Goal: Task Accomplishment & Management: Manage account settings

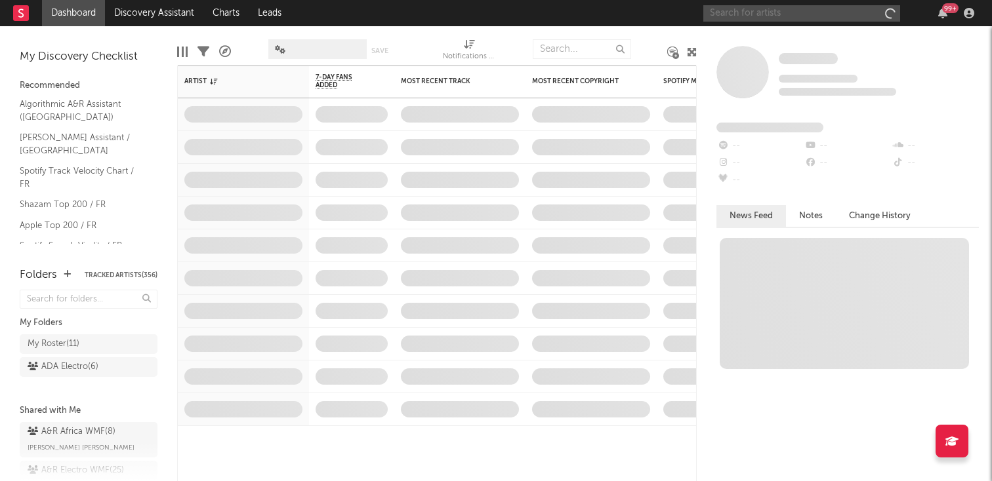
click at [787, 15] on input "text" at bounding box center [801, 13] width 197 height 16
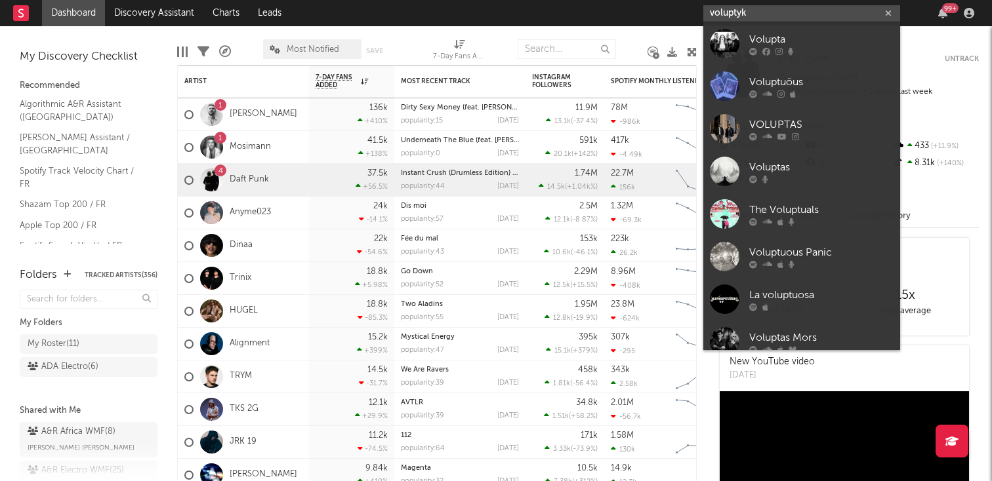
click at [772, 14] on input "voluptyk" at bounding box center [801, 13] width 197 height 16
paste input "https://open.spotify.com/intl-fr/artist/4bK2Z7deSPzH11mBD6Aasa?si=l9ELsJ5VRrOZF…"
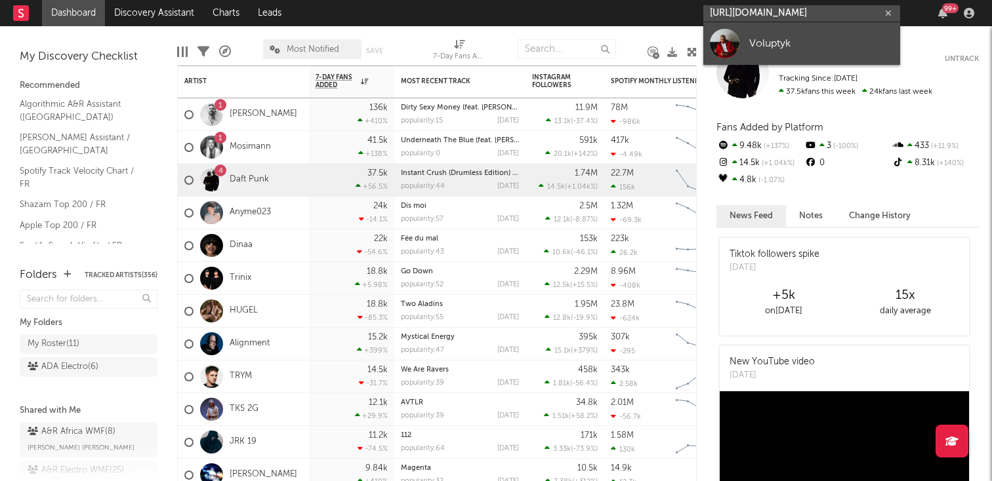
type input "https://open.spotify.com/intl-fr/artist/4bK2Z7deSPzH11mBD6Aasa?si=l9ELsJ5VRrOZF…"
click at [781, 34] on link "Voluptyk" at bounding box center [801, 43] width 197 height 43
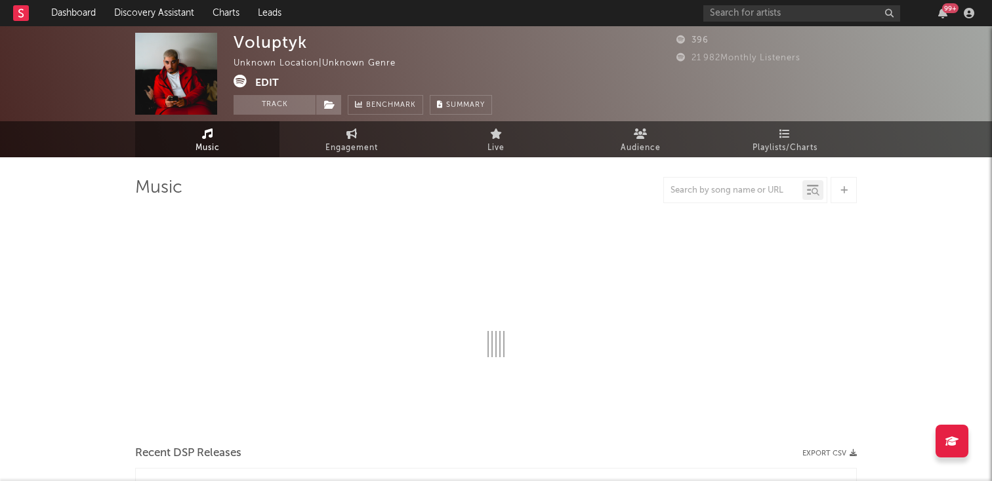
select select "1w"
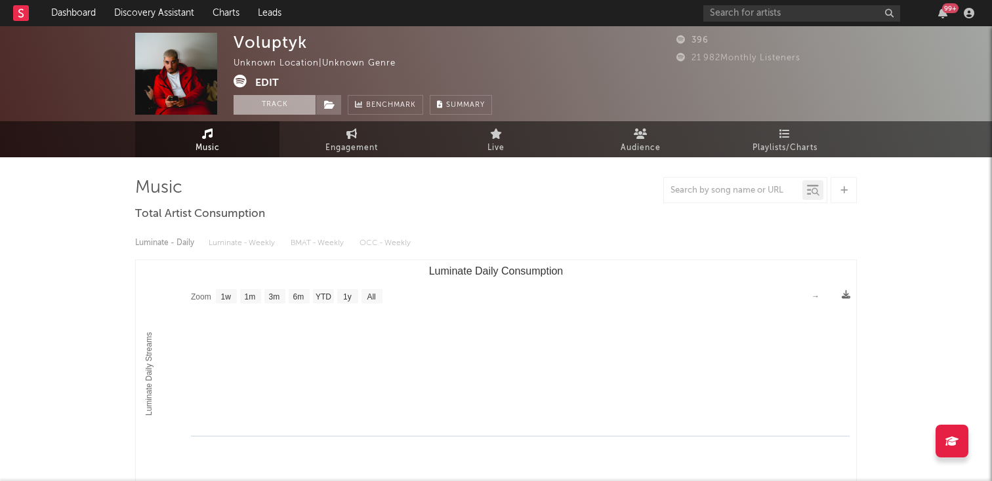
click at [279, 109] on button "Track" at bounding box center [275, 105] width 82 height 20
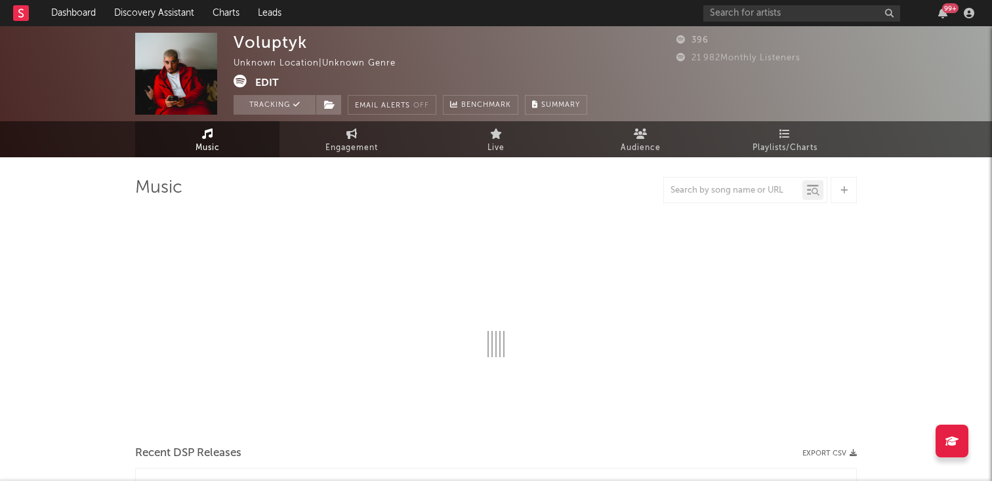
click at [272, 88] on button "Edit" at bounding box center [267, 83] width 24 height 16
select select "1w"
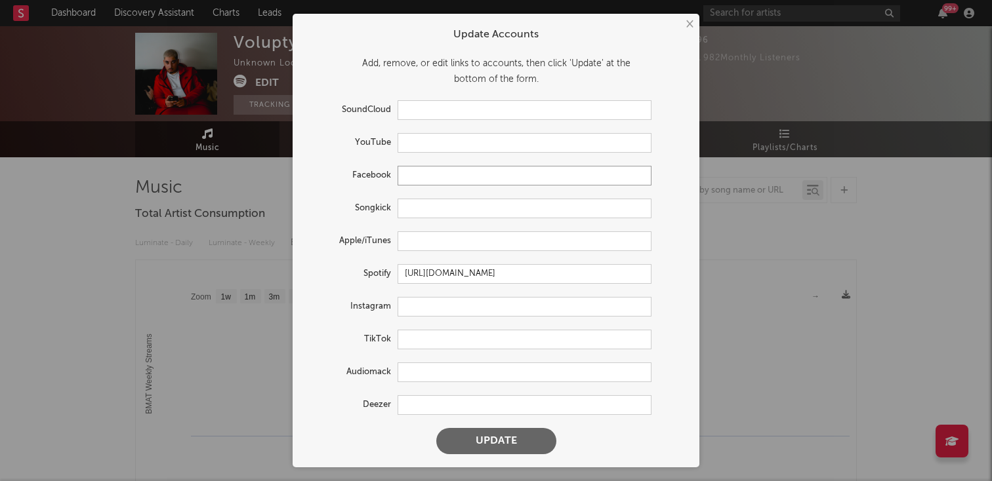
click at [428, 178] on input "text" at bounding box center [525, 176] width 254 height 20
click at [424, 155] on form "Update Accounts Add, remove, or edit links to accounts, then click 'Update' at …" at bounding box center [496, 240] width 394 height 441
click at [423, 154] on form "Update Accounts Add, remove, or edit links to accounts, then click 'Update' at …" at bounding box center [496, 240] width 394 height 441
click at [423, 149] on input "text" at bounding box center [525, 143] width 254 height 20
paste input "https://www.youtube.com/@VoluptykBeatmaker"
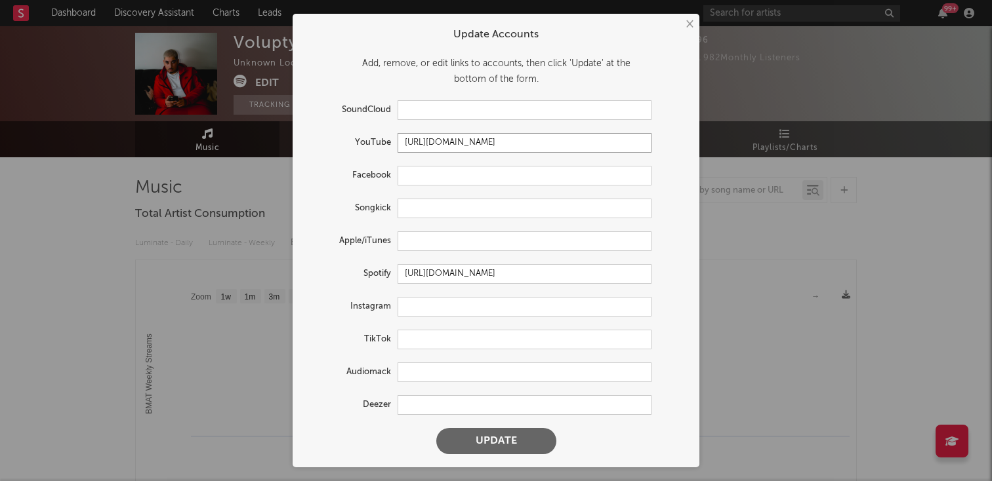
type input "https://www.youtube.com/@VoluptykBeatmaker"
click at [417, 244] on input "text" at bounding box center [525, 242] width 254 height 20
paste input "https://music.apple.com/fr/artist/voluptyk/1358155876"
type input "https://music.apple.com/fr/artist/voluptyk/1358155876"
click at [459, 304] on input "text" at bounding box center [525, 307] width 254 height 20
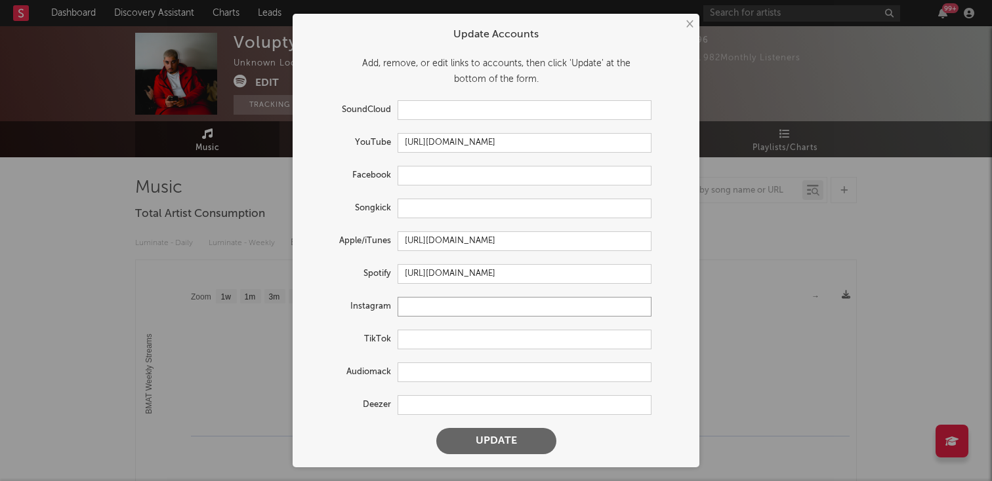
paste input "https://www.instagram.com/voluptyk.beats/"
type input "https://www.instagram.com/voluptyk.beats/"
click at [439, 348] on input "text" at bounding box center [525, 340] width 254 height 20
click at [423, 396] on input "text" at bounding box center [525, 406] width 254 height 20
paste input "https://www.deezer.com/fr/artist/14424051"
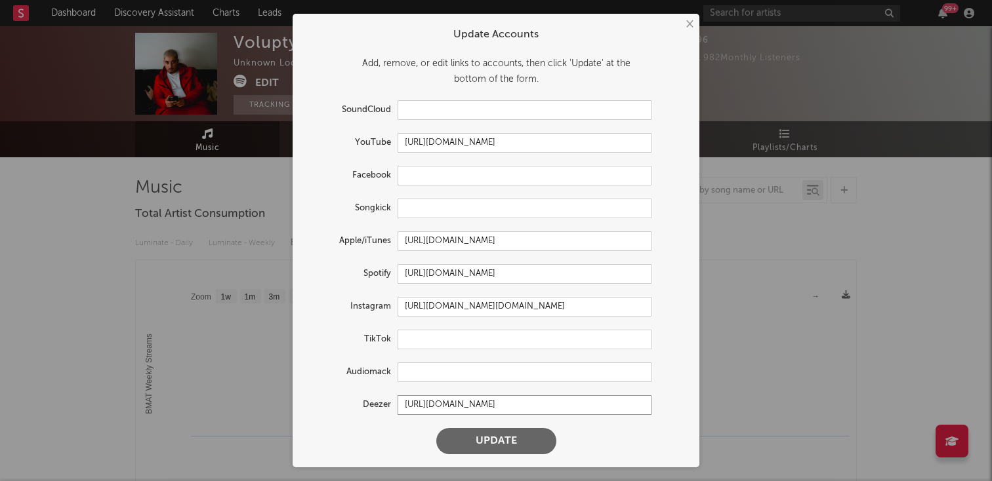
type input "https://www.deezer.com/fr/artist/14424051"
click at [430, 330] on input "text" at bounding box center [525, 340] width 254 height 20
paste input "https://www.tiktok.com/@.voluptyk"
type input "https://www.tiktok.com/@.voluptyk"
click at [480, 448] on button "Update" at bounding box center [496, 441] width 120 height 26
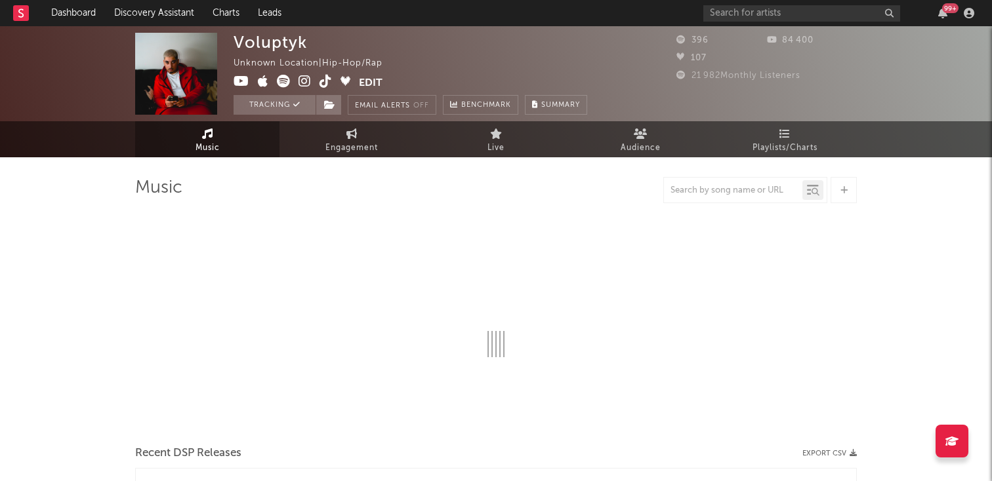
select select "1w"
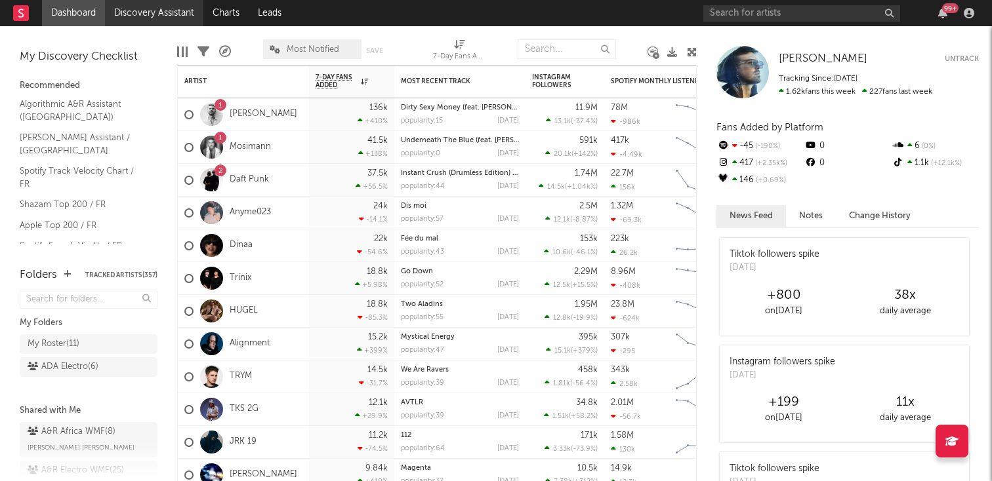
click at [132, 22] on link "Discovery Assistant" at bounding box center [154, 13] width 98 height 26
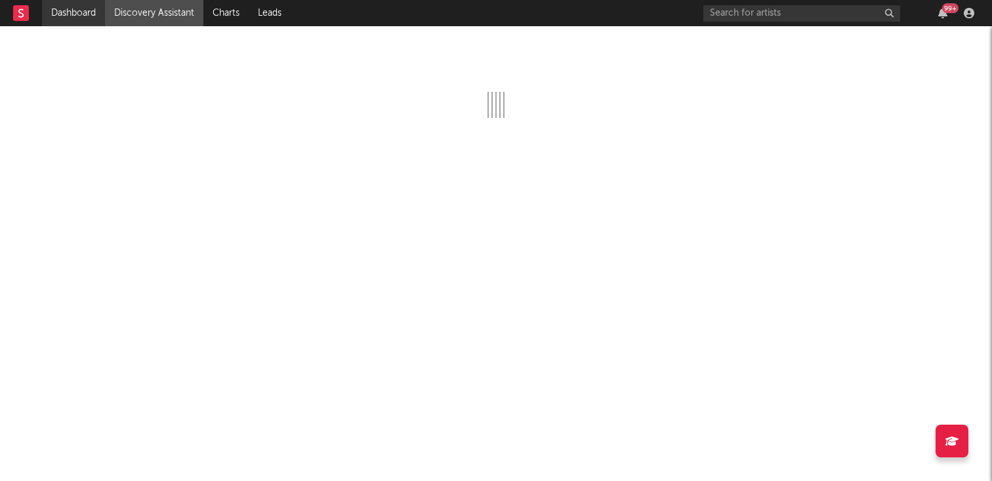
click at [89, 12] on link "Dashboard" at bounding box center [73, 13] width 63 height 26
